Goal: Participate in discussion: Engage in conversation with other users on a specific topic

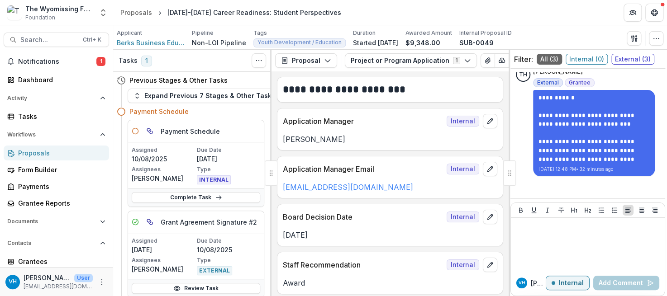
scroll to position [311, 0]
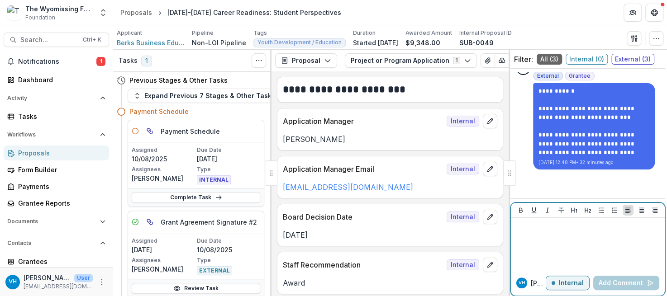
click at [573, 289] on button "Internal" at bounding box center [567, 283] width 44 height 14
click at [581, 231] on p at bounding box center [587, 227] width 147 height 10
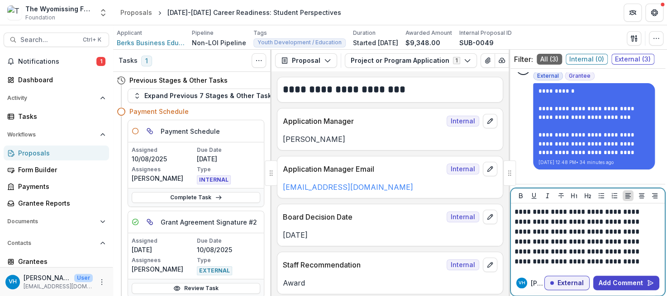
click at [626, 238] on p "**********" at bounding box center [586, 237] width 144 height 60
click at [625, 288] on button "Add Comment" at bounding box center [626, 283] width 66 height 14
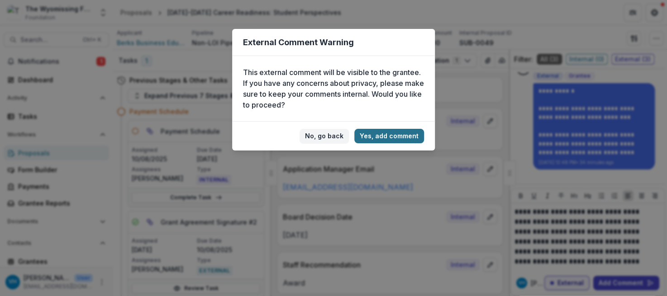
click at [393, 136] on button "Yes, add comment" at bounding box center [389, 136] width 70 height 14
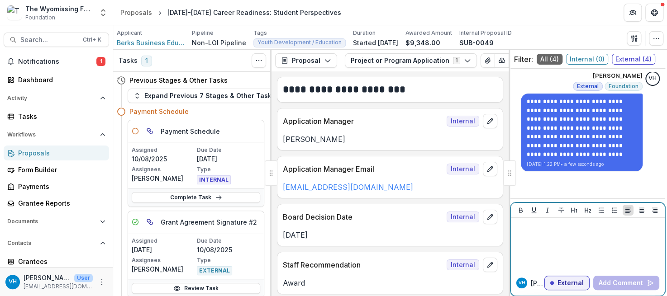
scroll to position [423, 0]
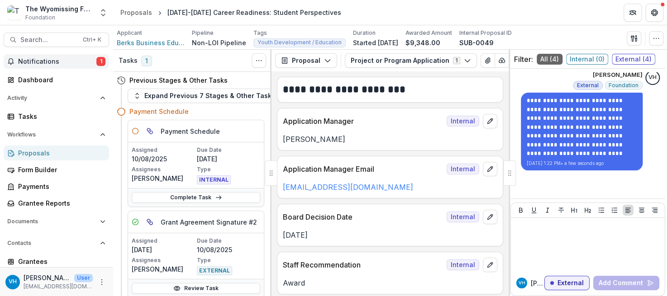
click at [70, 60] on span "Notifications" at bounding box center [57, 62] width 78 height 8
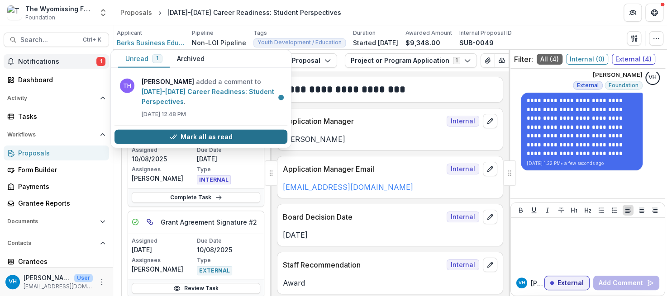
click at [162, 130] on button "Mark all as read" at bounding box center [200, 137] width 173 height 14
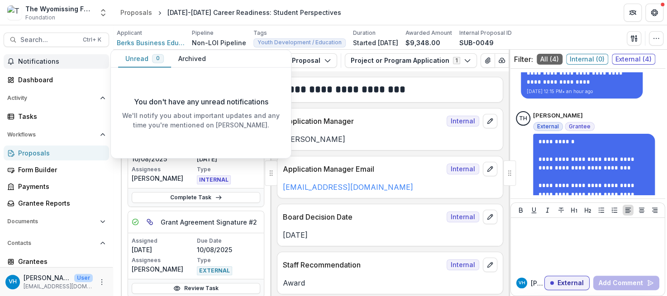
scroll to position [193, 0]
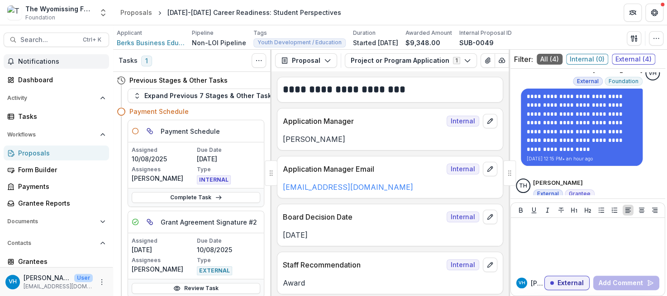
click at [336, 13] on header "Proposals 2025-2026 Career Readiness: Student Perspectives" at bounding box center [390, 12] width 554 height 25
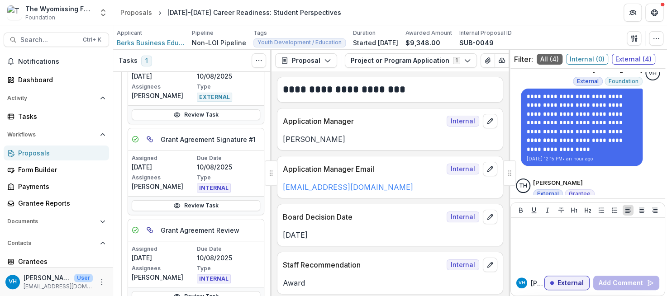
scroll to position [175, 0]
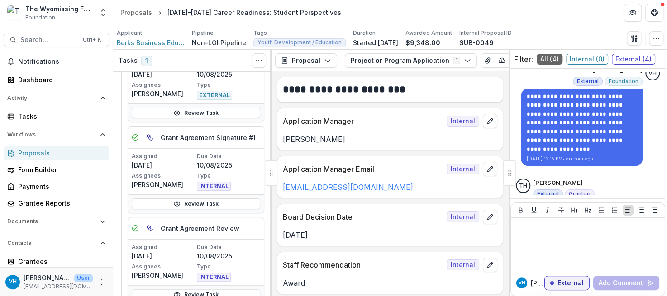
click at [61, 147] on link "Proposals" at bounding box center [56, 153] width 105 height 15
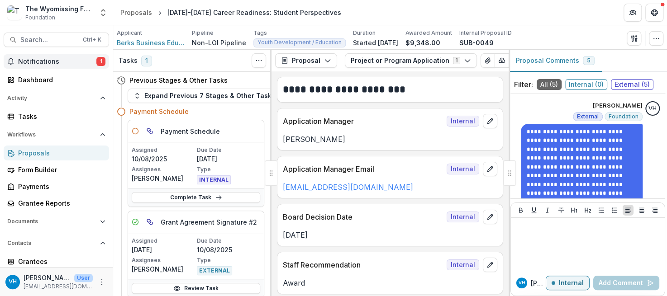
click at [62, 59] on span "Notifications" at bounding box center [57, 62] width 78 height 8
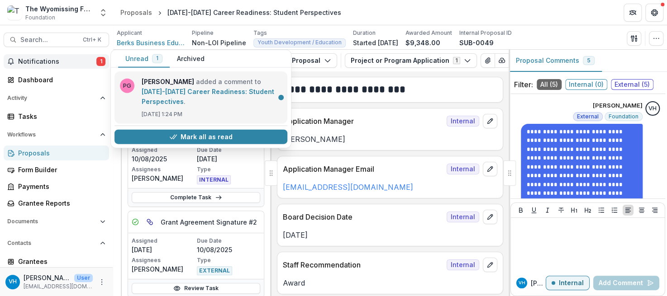
click at [190, 91] on link "[DATE]-[DATE] Career Readiness: Student Perspectives" at bounding box center [208, 97] width 133 height 18
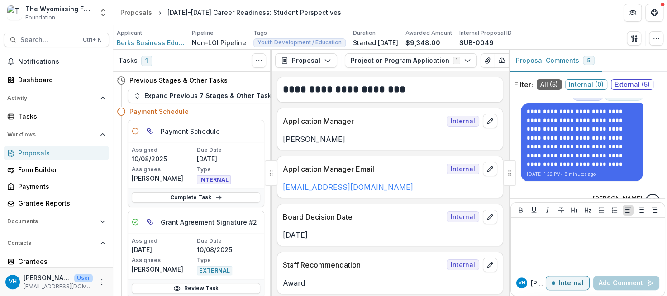
scroll to position [492, 0]
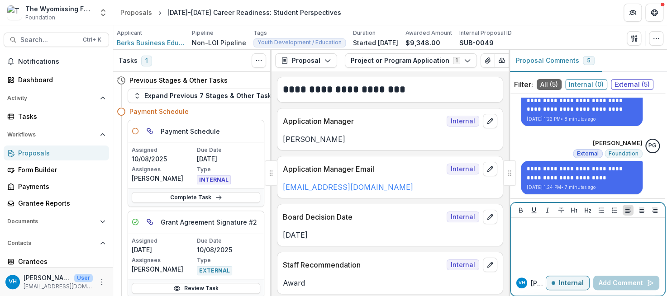
click at [564, 282] on p "Internal" at bounding box center [571, 283] width 25 height 8
click at [562, 235] on div at bounding box center [587, 244] width 147 height 45
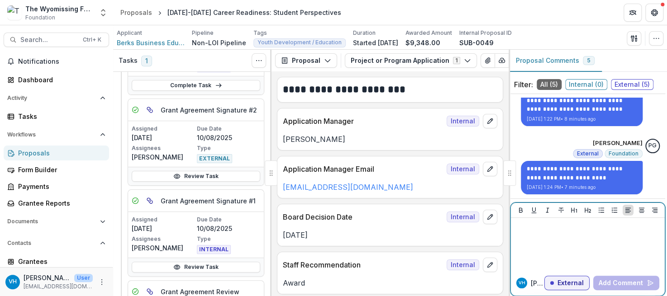
scroll to position [113, 0]
click at [56, 149] on div "Proposals" at bounding box center [60, 152] width 84 height 9
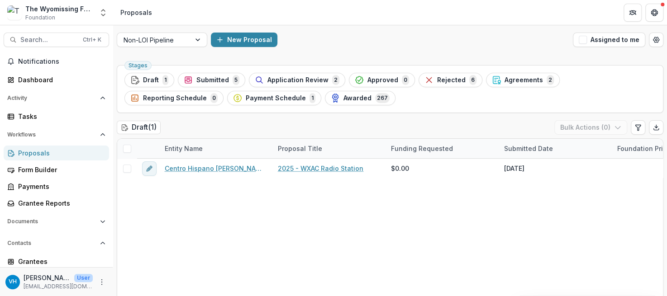
click at [594, 222] on div "Centro Hispano Daniel Torres Inc 2025 - WXAC Radio Station $0.00 Sep 17, 2025 C…" at bounding box center [533, 230] width 833 height 142
drag, startPoint x: 663, startPoint y: 105, endPoint x: 245, endPoint y: 8, distance: 428.6
